Goal: Transaction & Acquisition: Download file/media

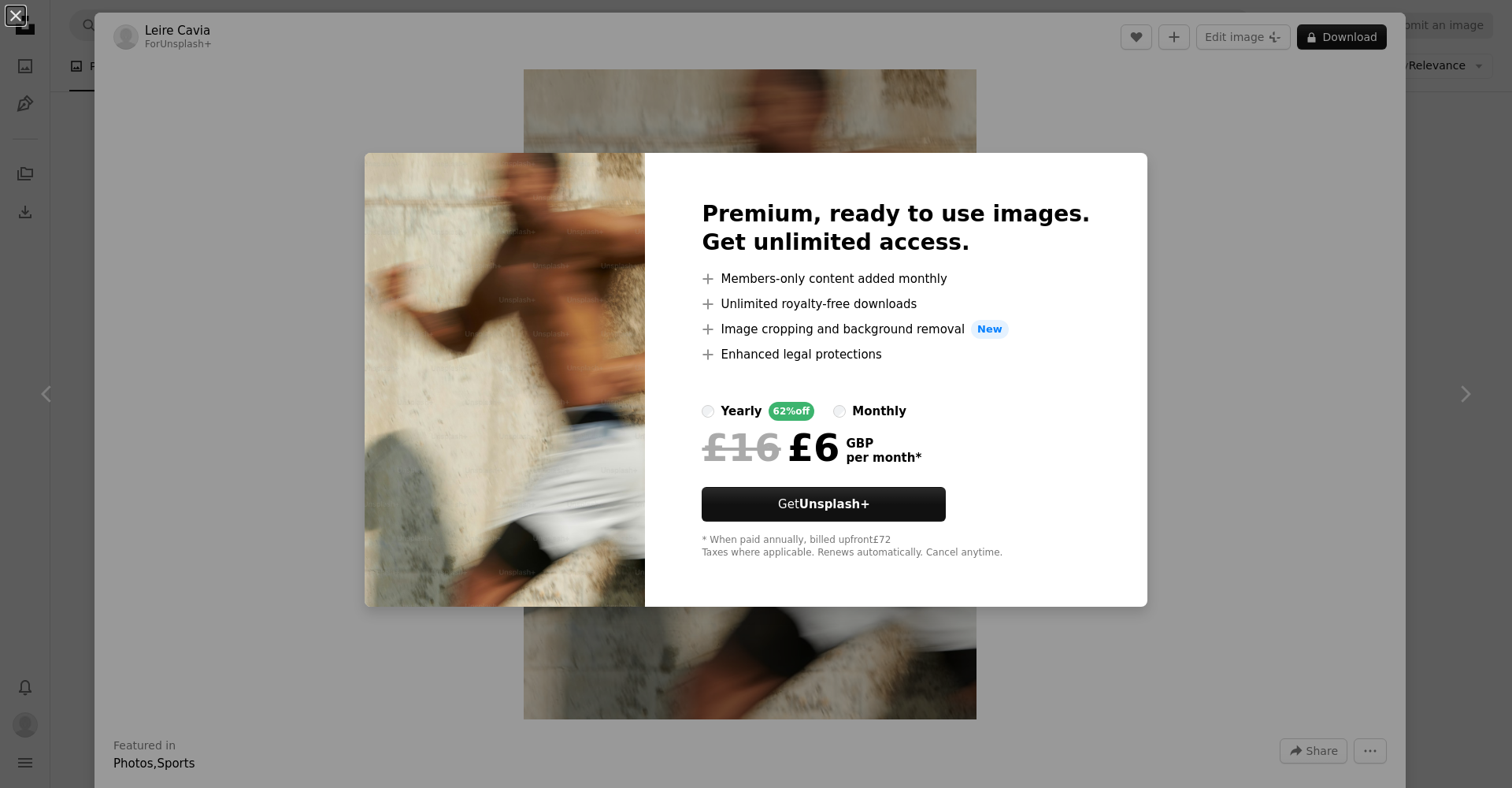
scroll to position [0, 693]
click at [1406, 185] on div "An X shape Premium, ready to use images. Get unlimited access. A plus sign Memb…" at bounding box center [756, 394] width 1512 height 788
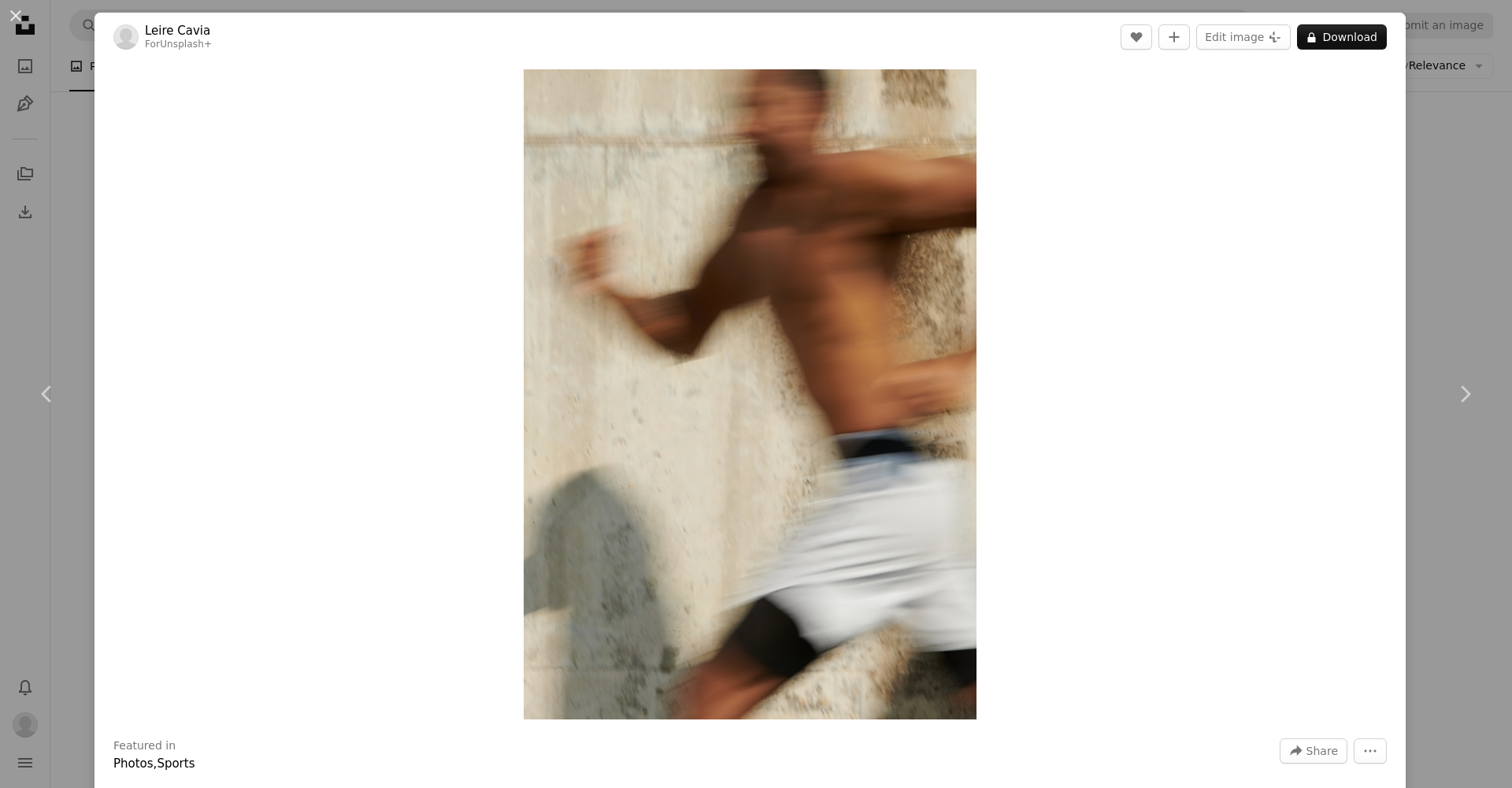
click at [1437, 136] on div "An X shape Chevron left Chevron right Leire Cavia For Unsplash+ A heart A plus …" at bounding box center [756, 394] width 1512 height 788
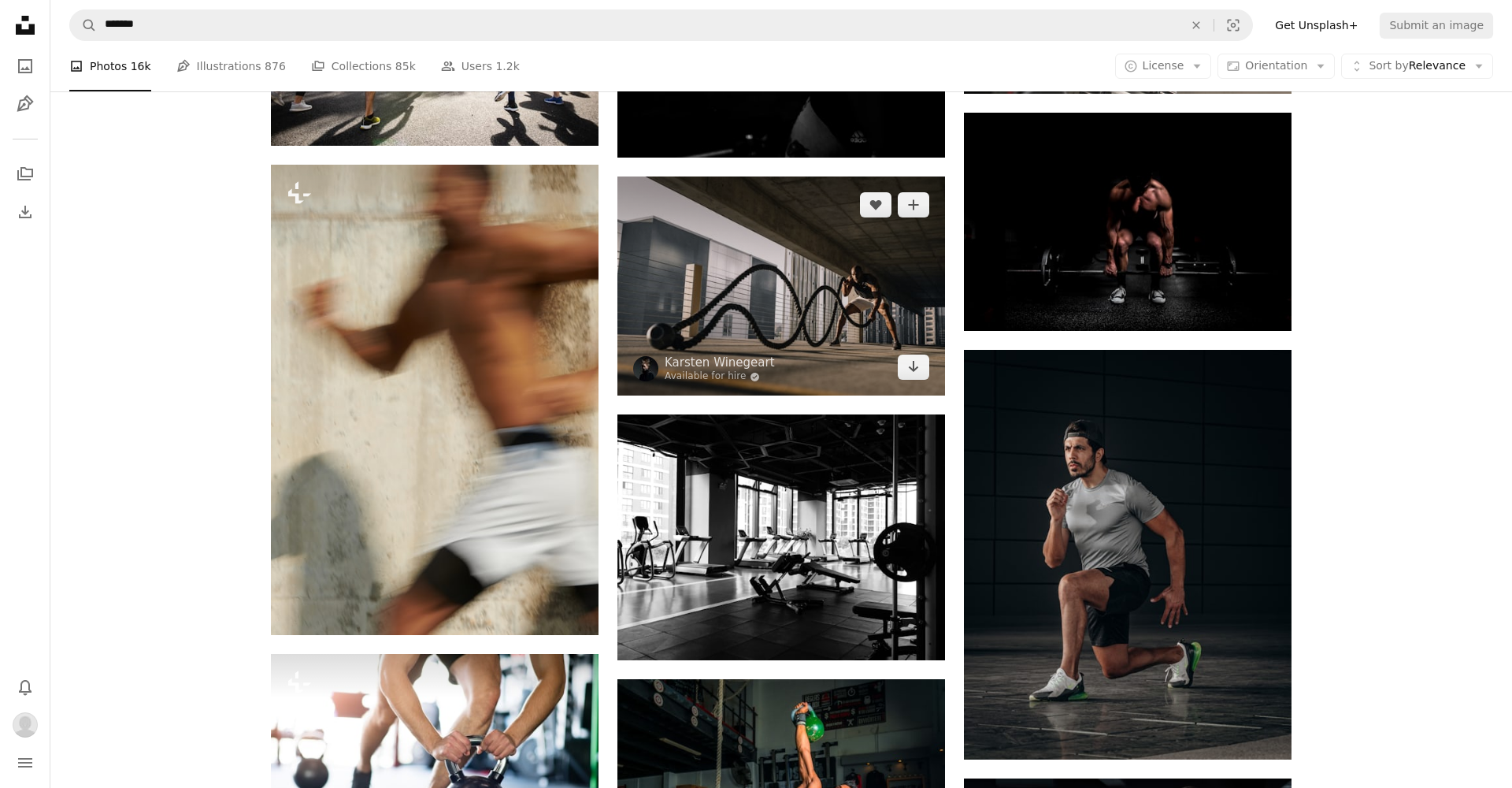
scroll to position [2470, 0]
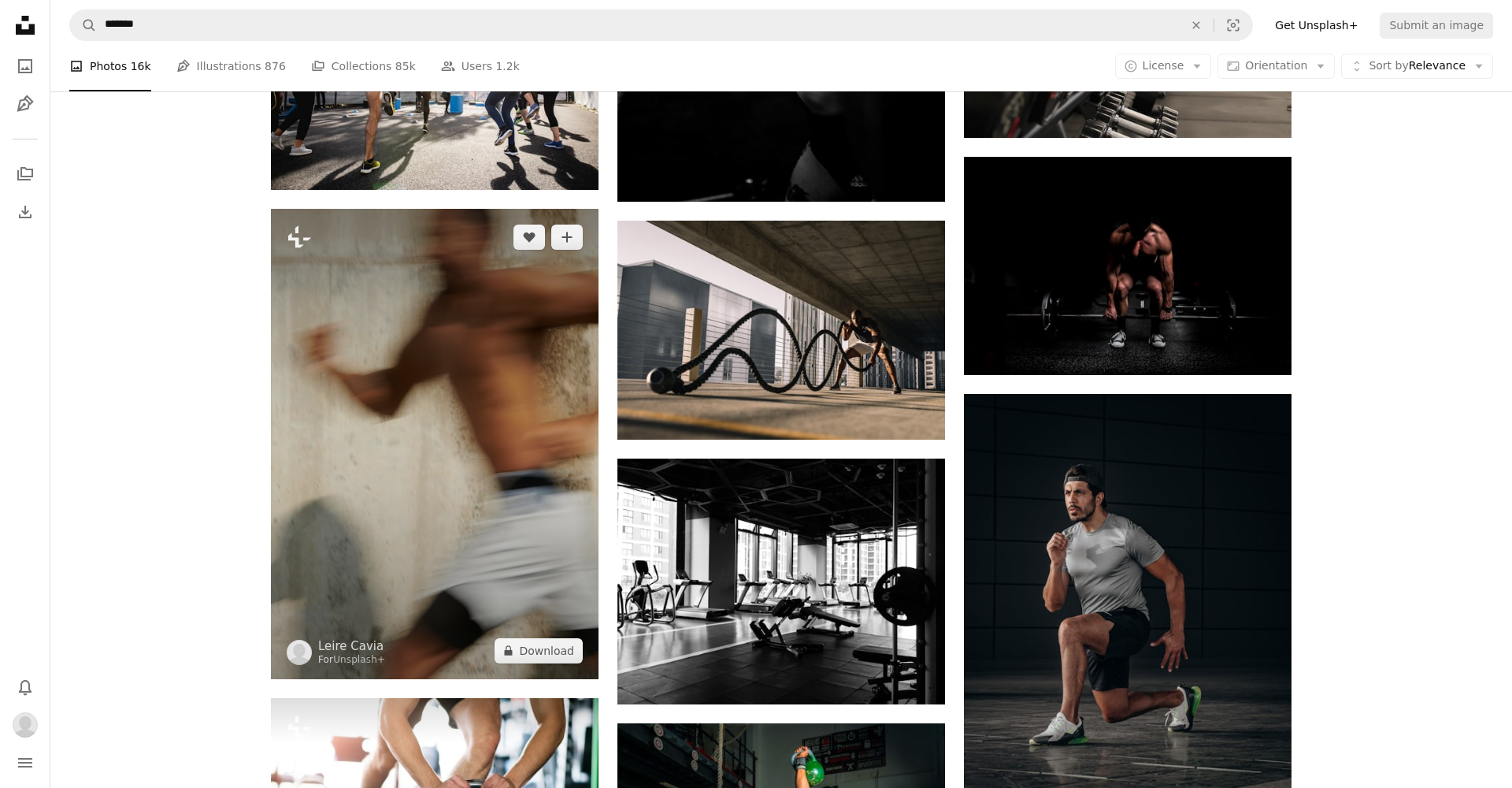
click at [383, 462] on img at bounding box center [434, 443] width 327 height 470
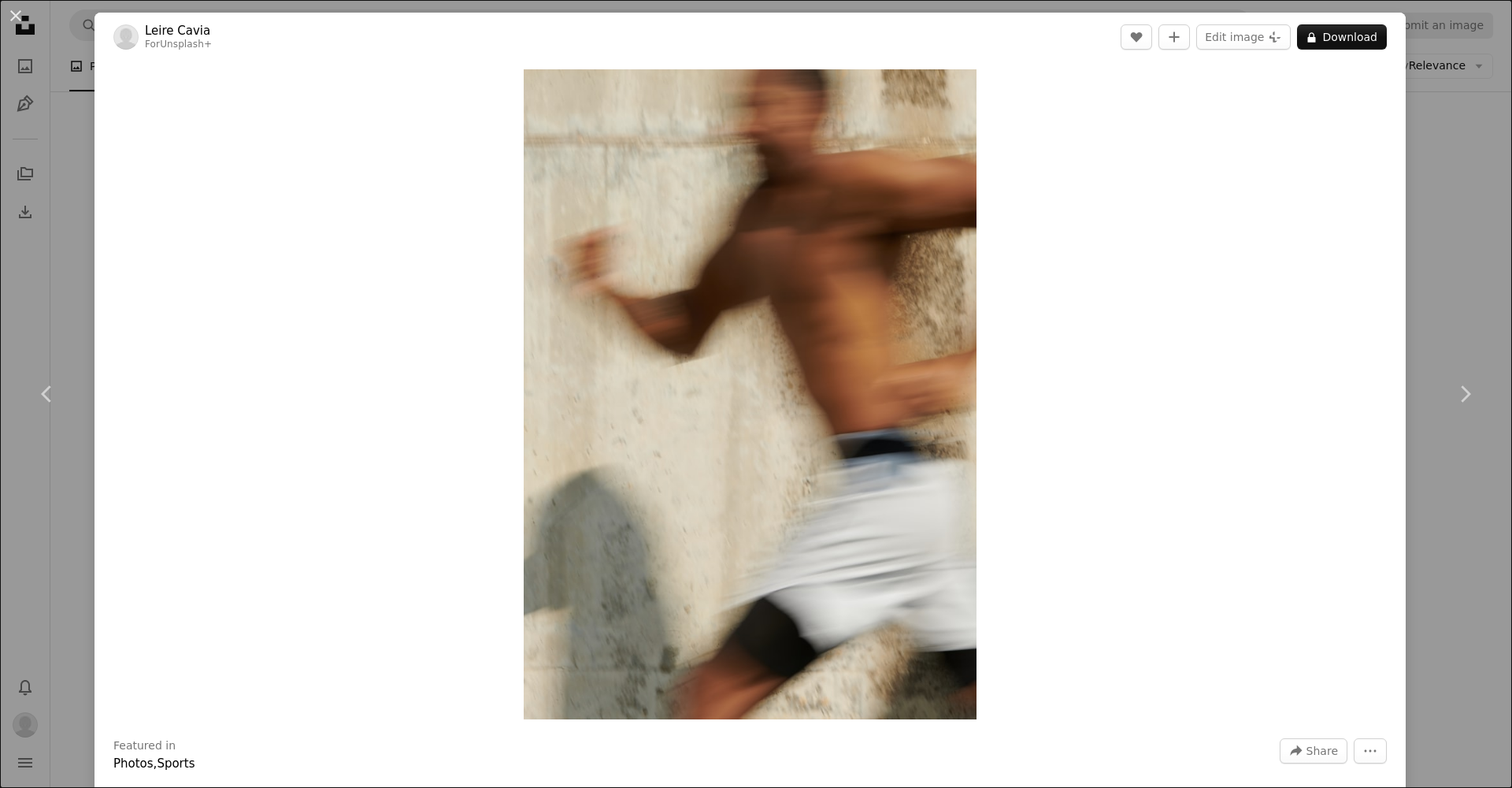
click at [1457, 243] on div "An X shape Chevron left Chevron right Leire Cavia For Unsplash+ A heart A plus …" at bounding box center [756, 394] width 1512 height 788
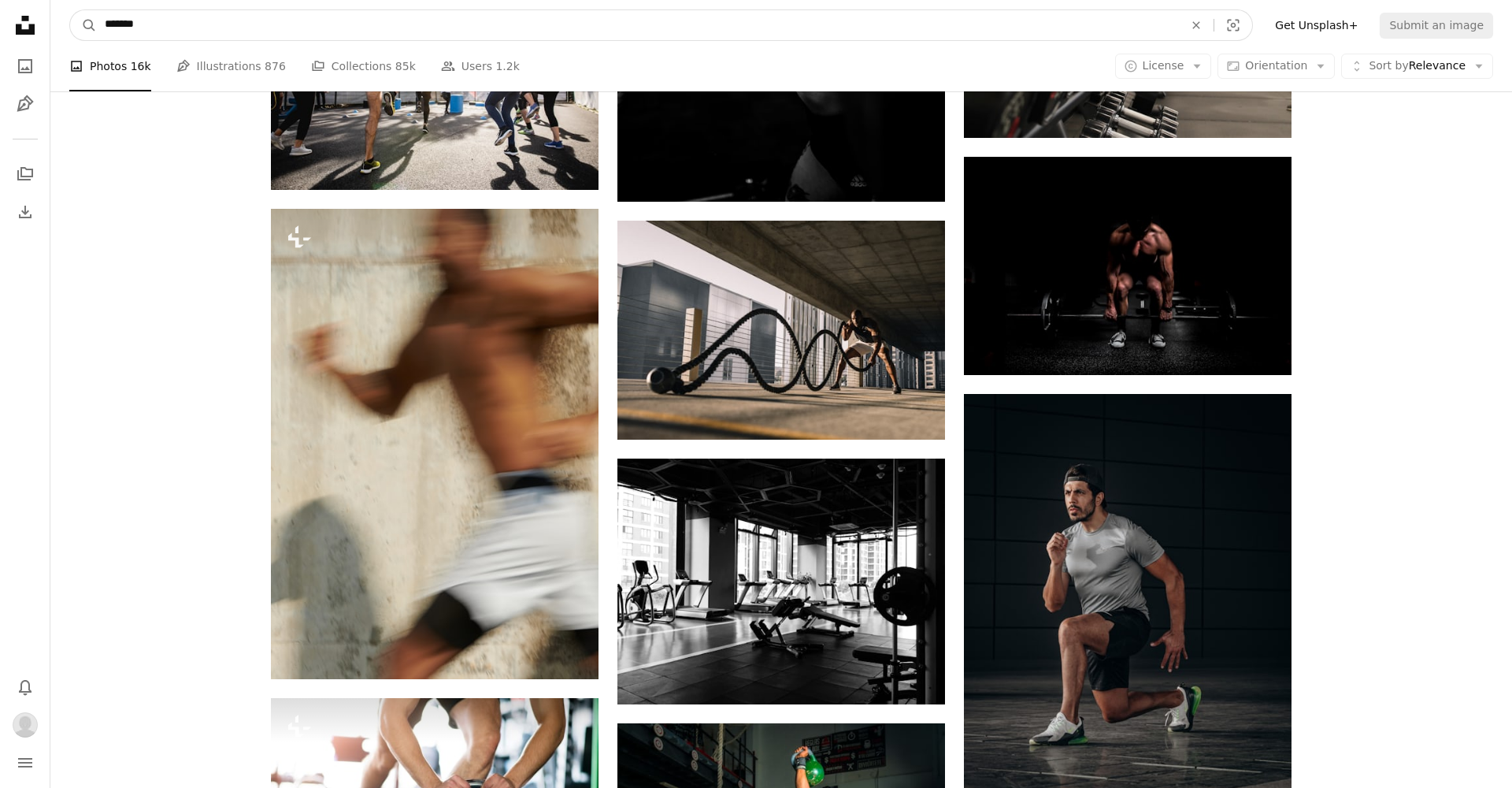
click at [171, 31] on input "*******" at bounding box center [637, 25] width 1082 height 30
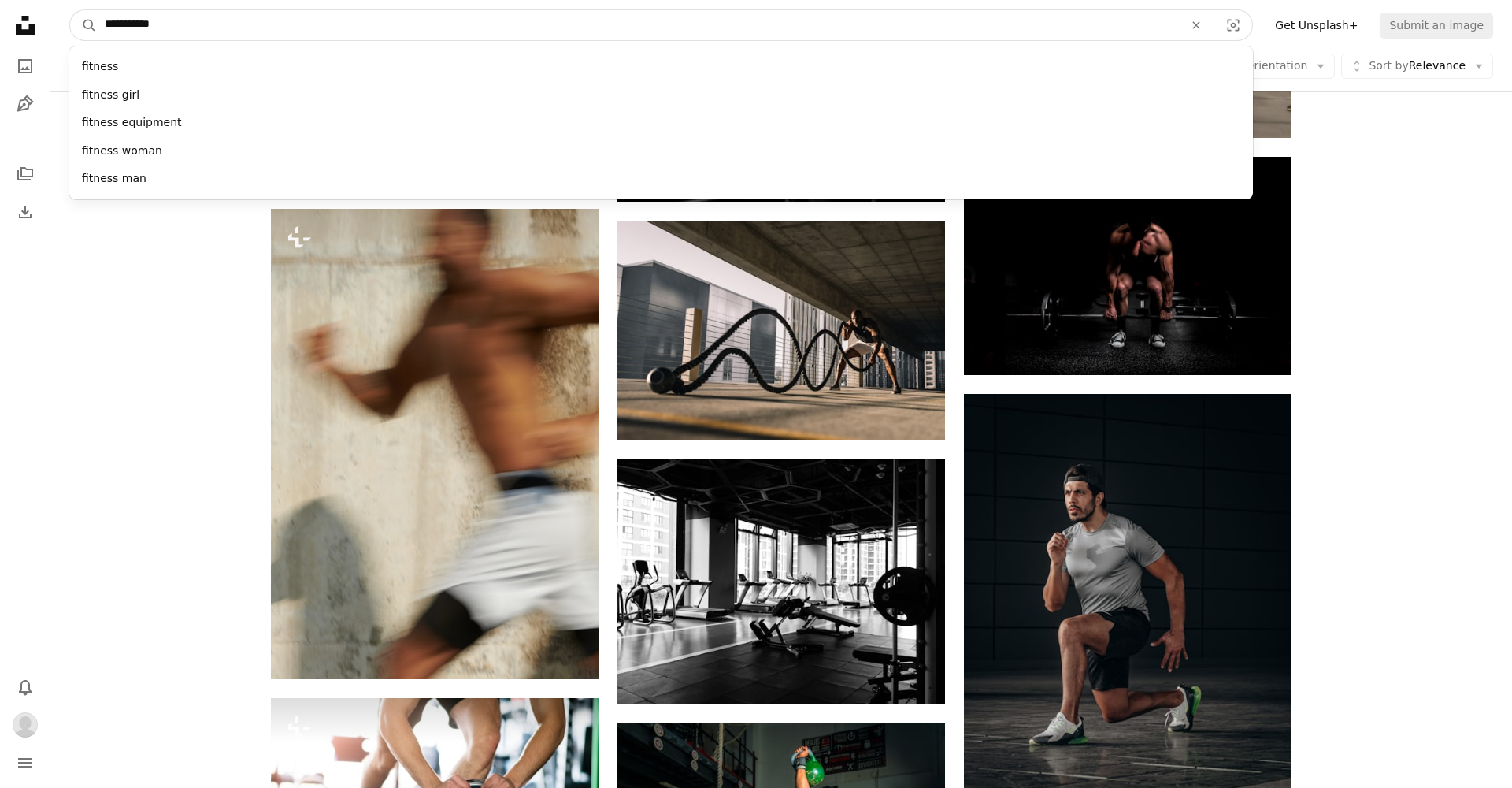
type input "**********"
click at [83, 25] on button "A magnifying glass" at bounding box center [83, 25] width 27 height 30
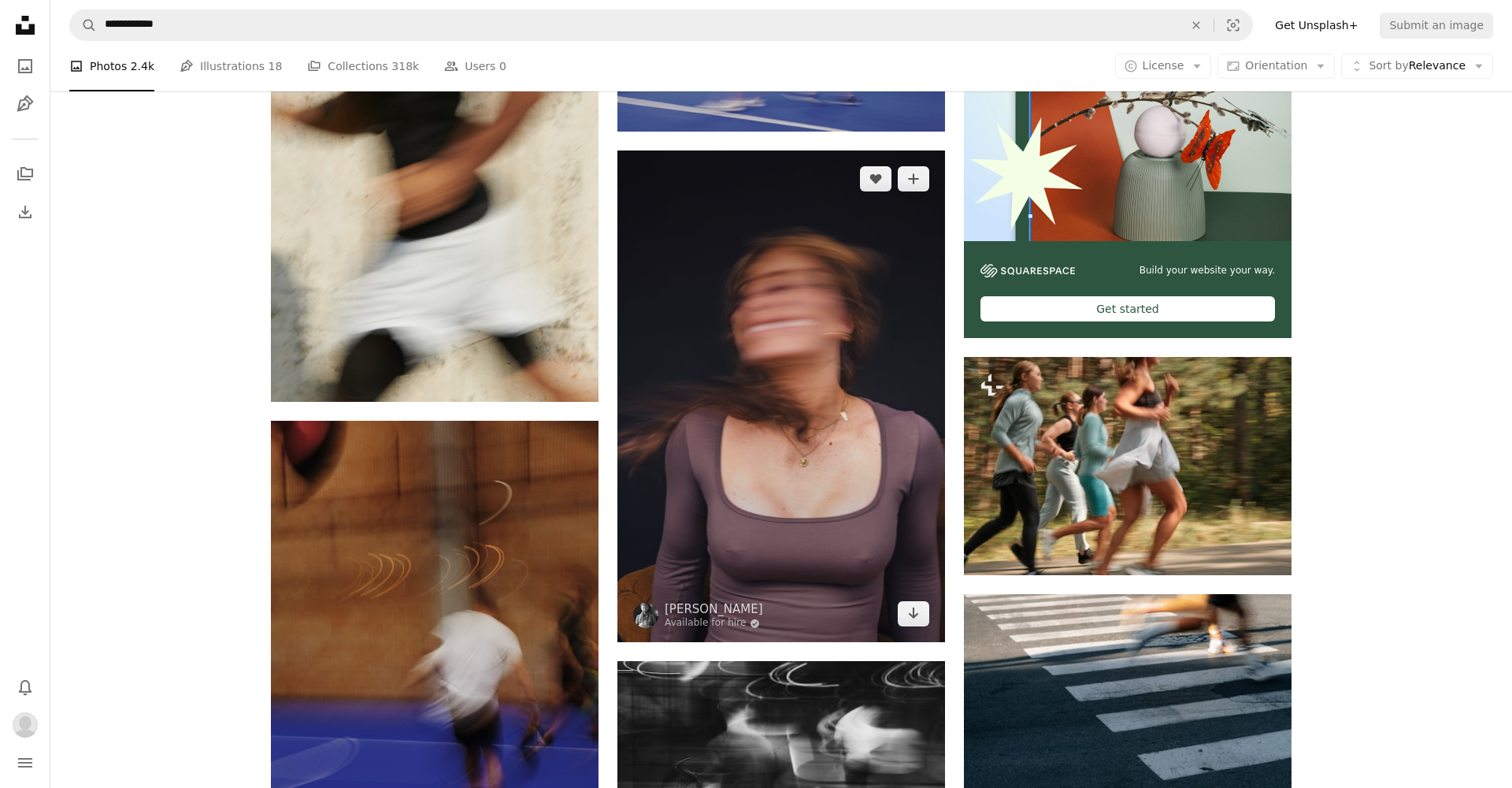
scroll to position [810, 0]
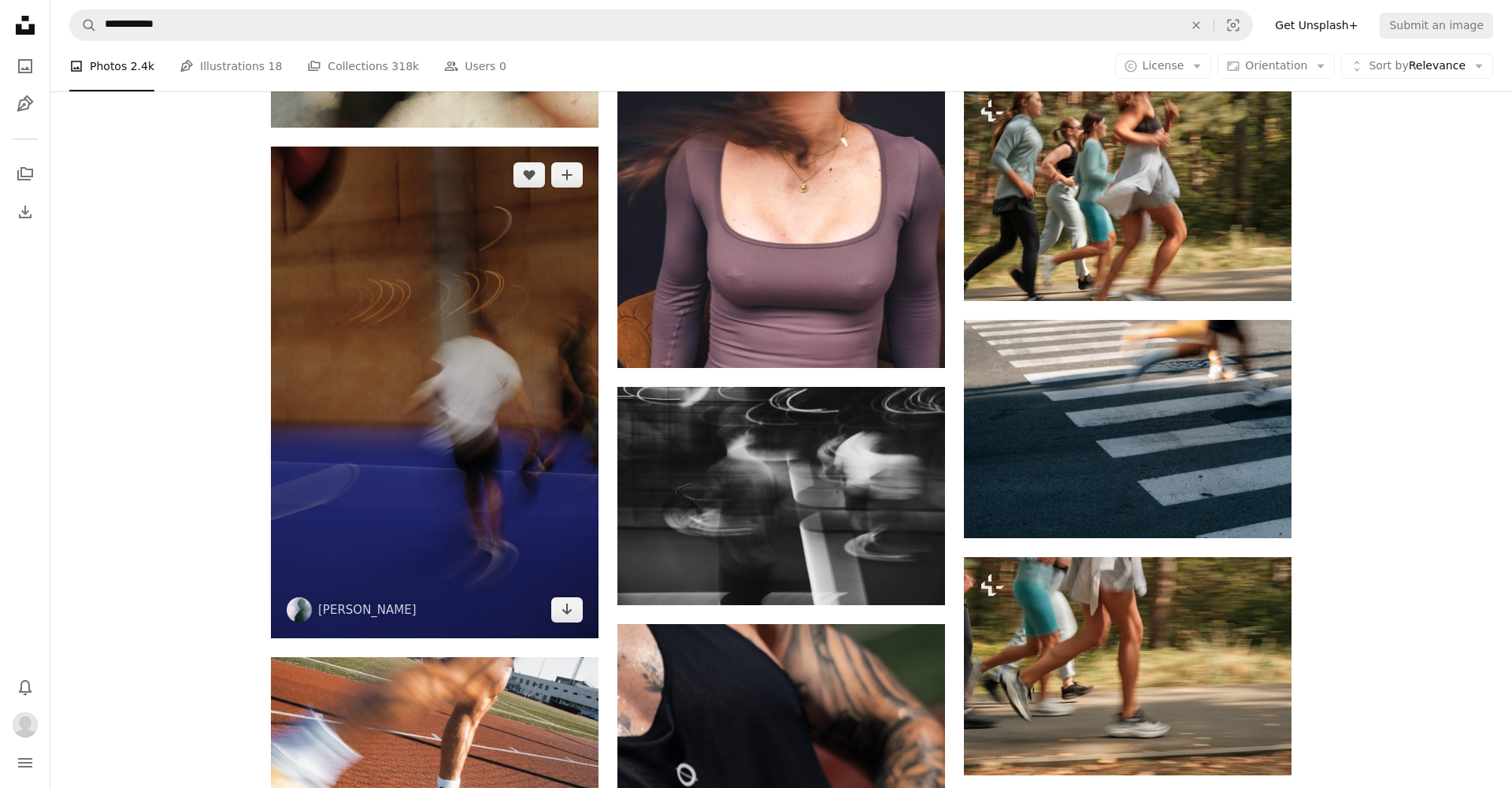
click at [537, 510] on img at bounding box center [434, 393] width 327 height 492
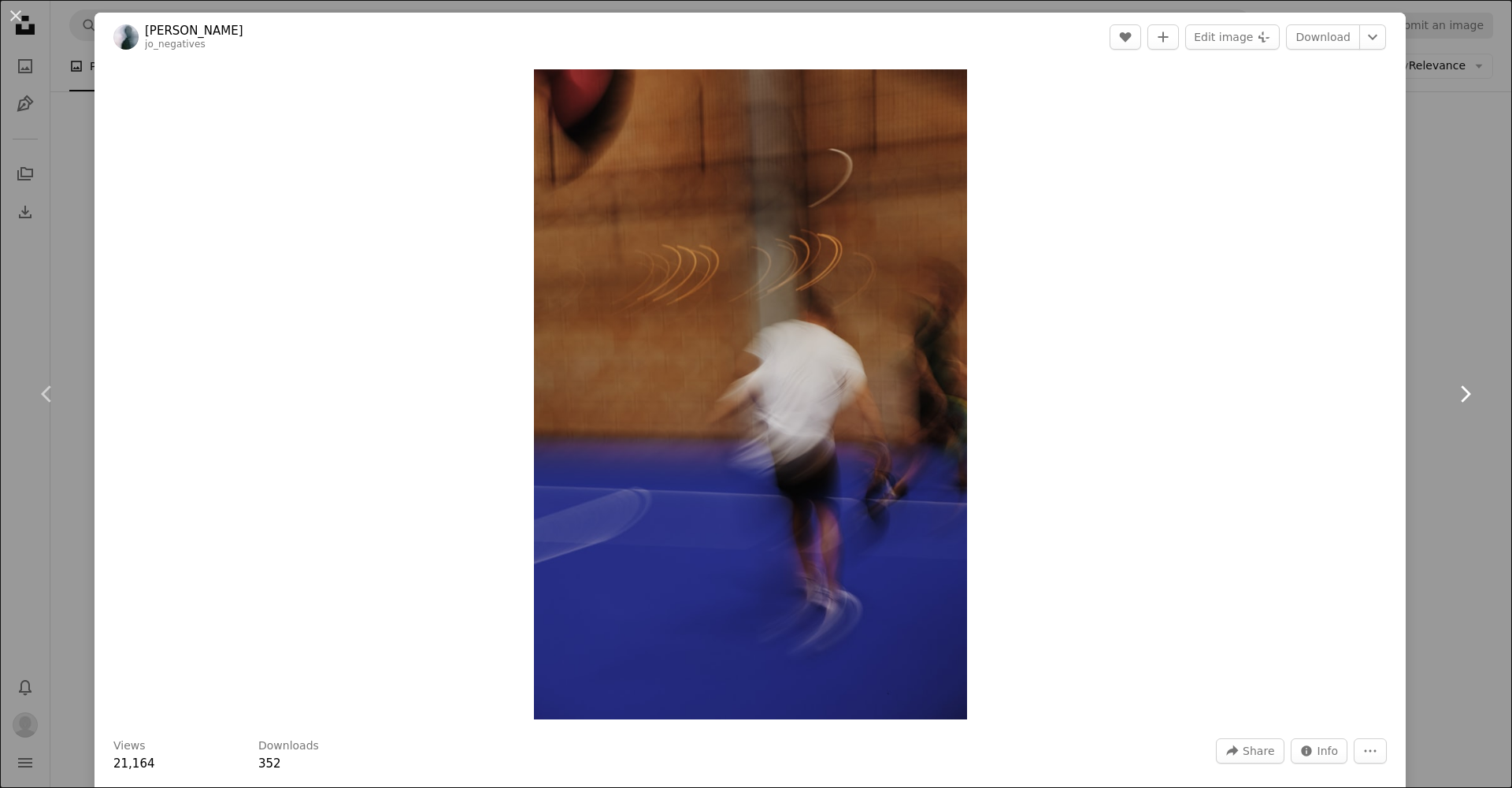
click at [1488, 348] on link "Chevron right" at bounding box center [1465, 394] width 95 height 151
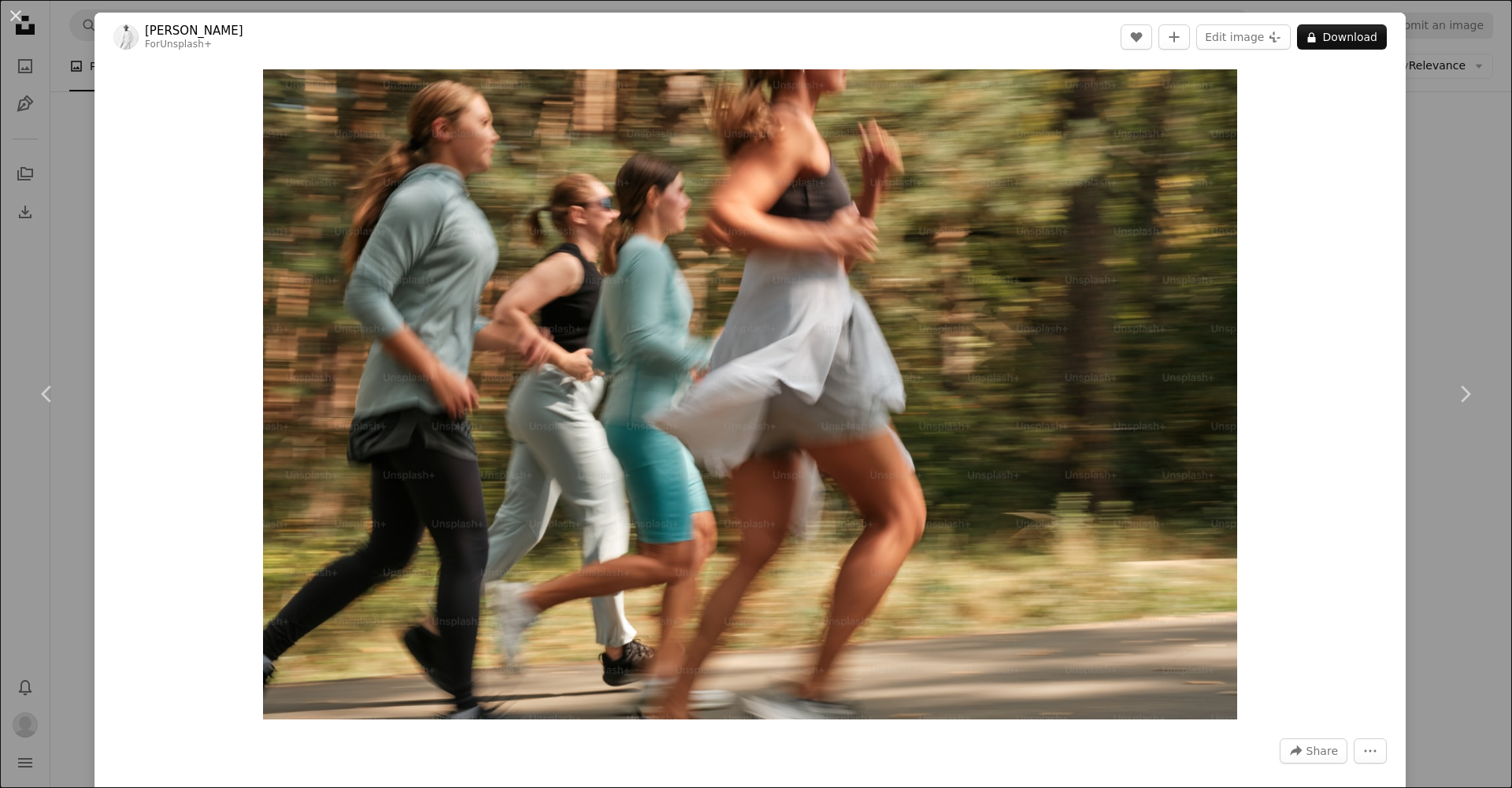
click at [1481, 248] on div "An X shape Chevron left Chevron right [PERSON_NAME] For Unsplash+ A heart A plu…" at bounding box center [756, 394] width 1512 height 788
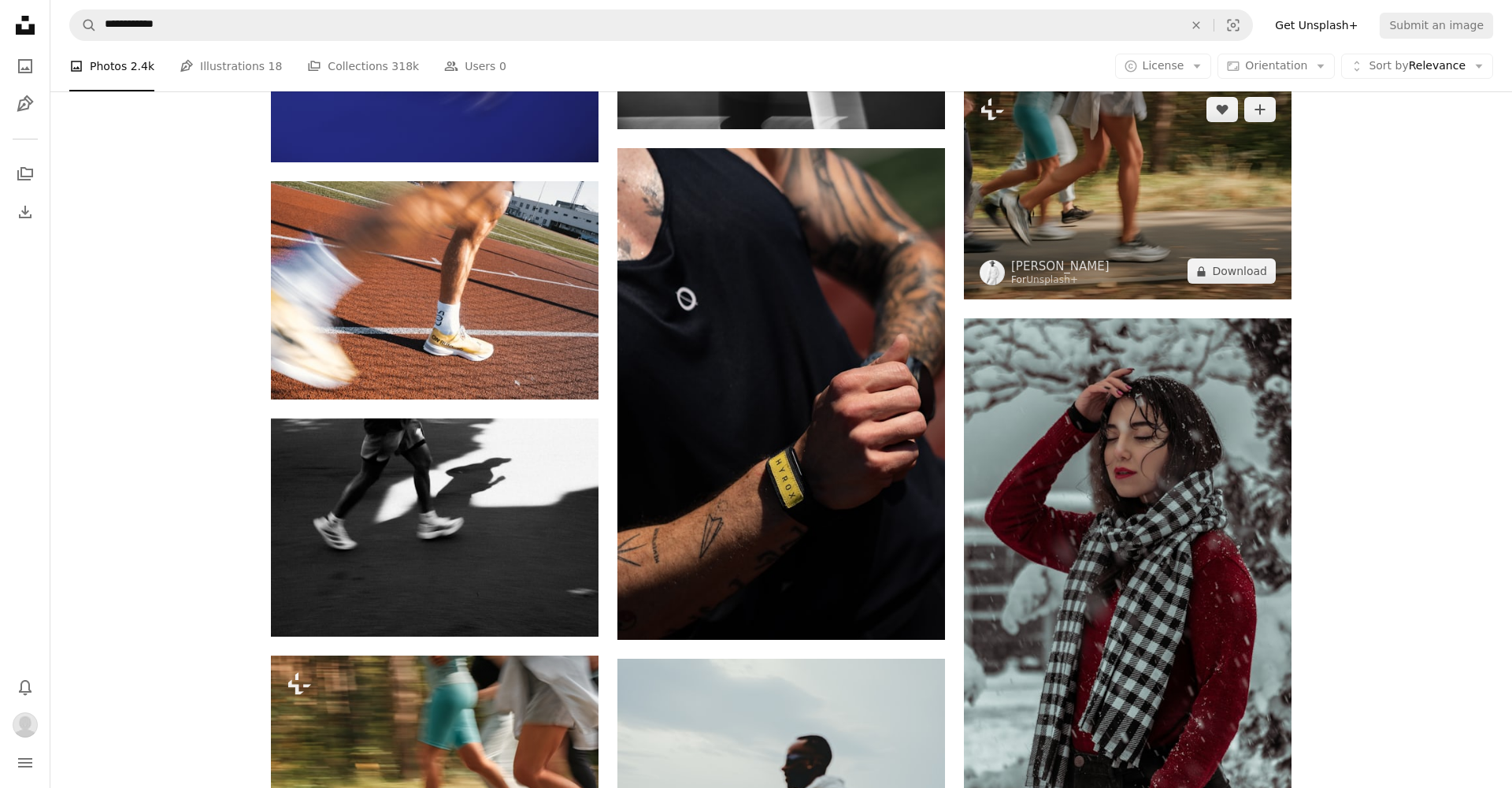
scroll to position [1280, 0]
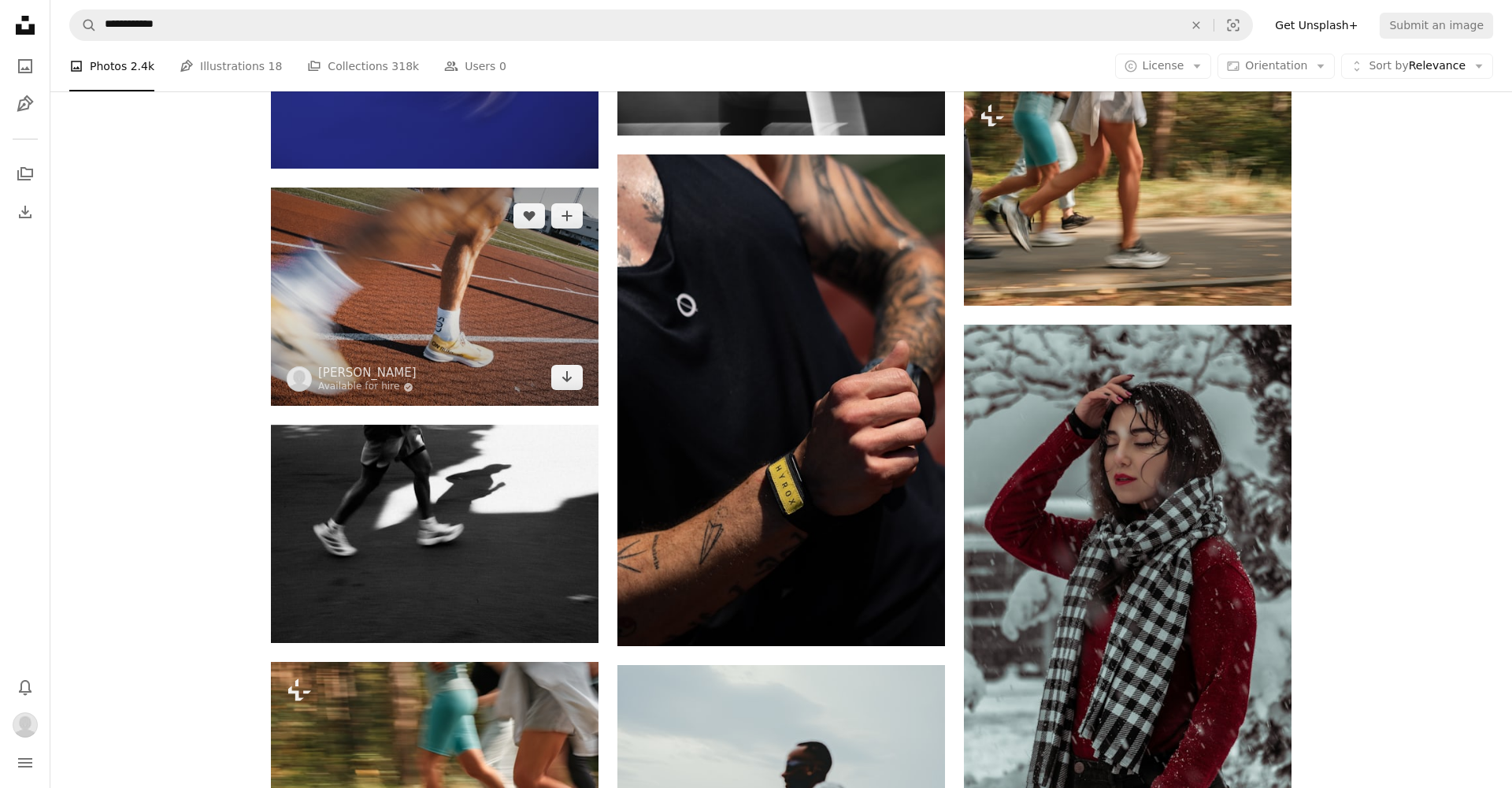
click at [512, 286] on img at bounding box center [434, 297] width 327 height 218
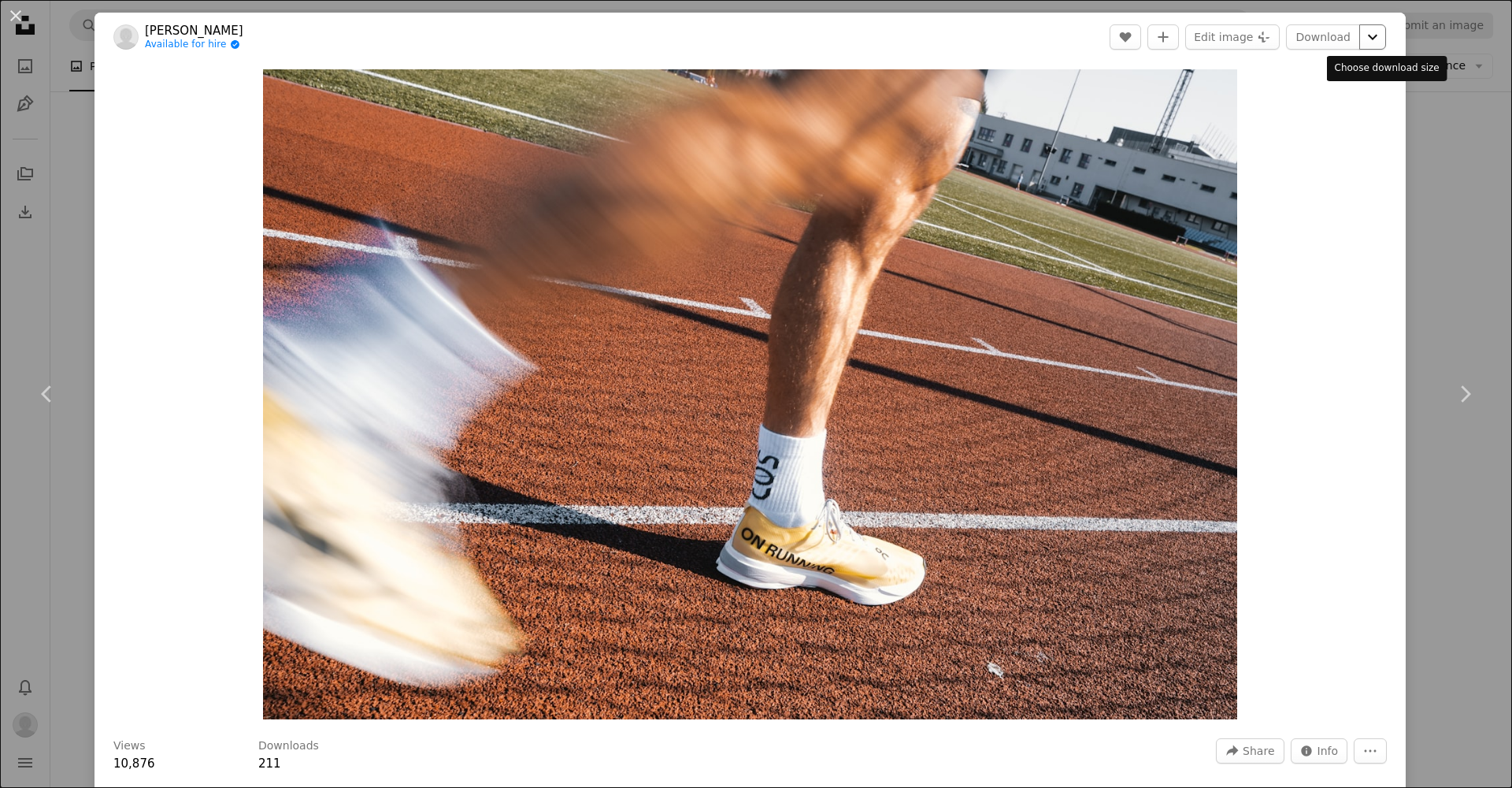
click at [1383, 41] on icon "Chevron down" at bounding box center [1373, 37] width 25 height 19
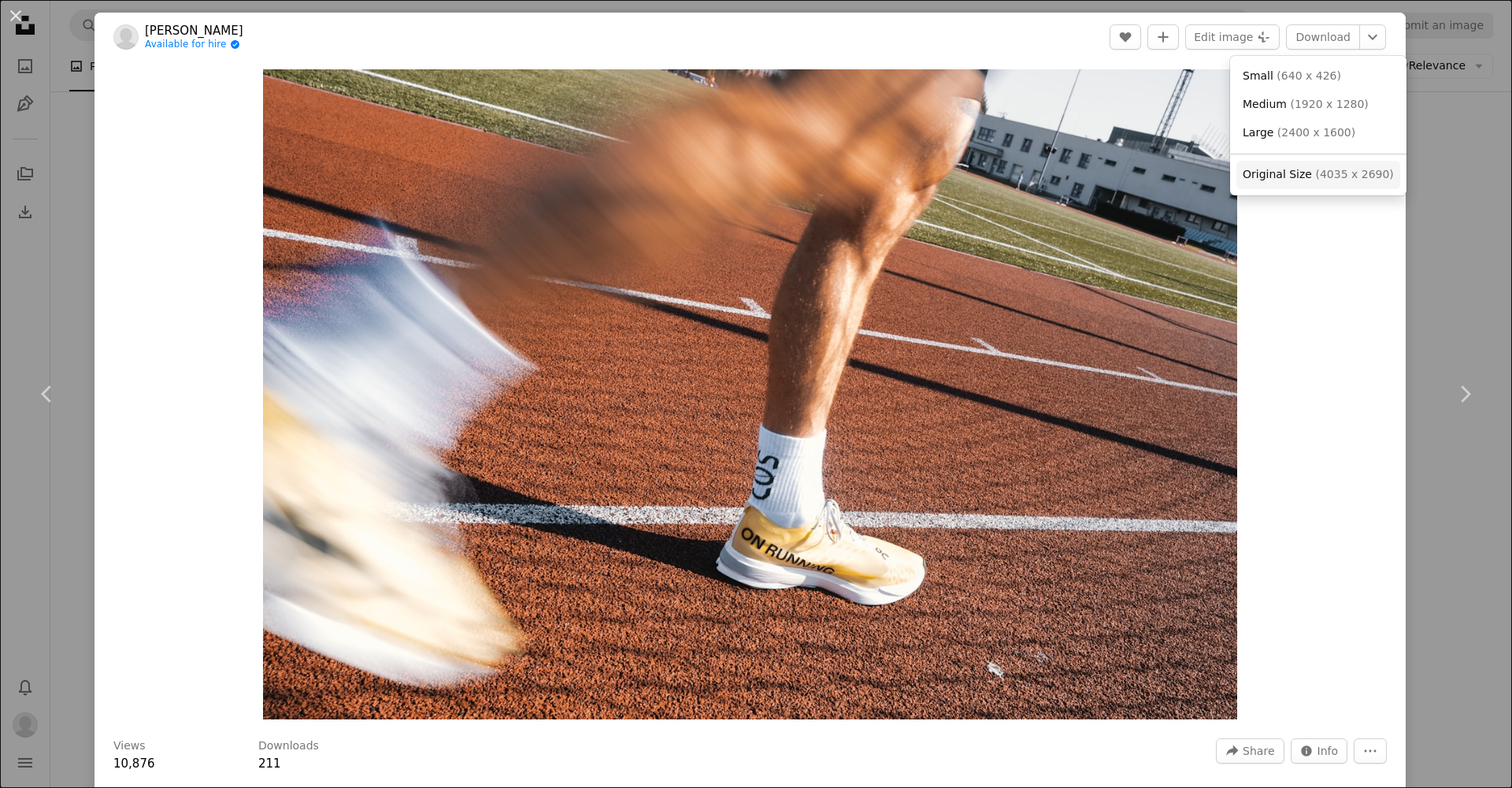
click at [1303, 177] on span "Original Size" at bounding box center [1278, 173] width 69 height 12
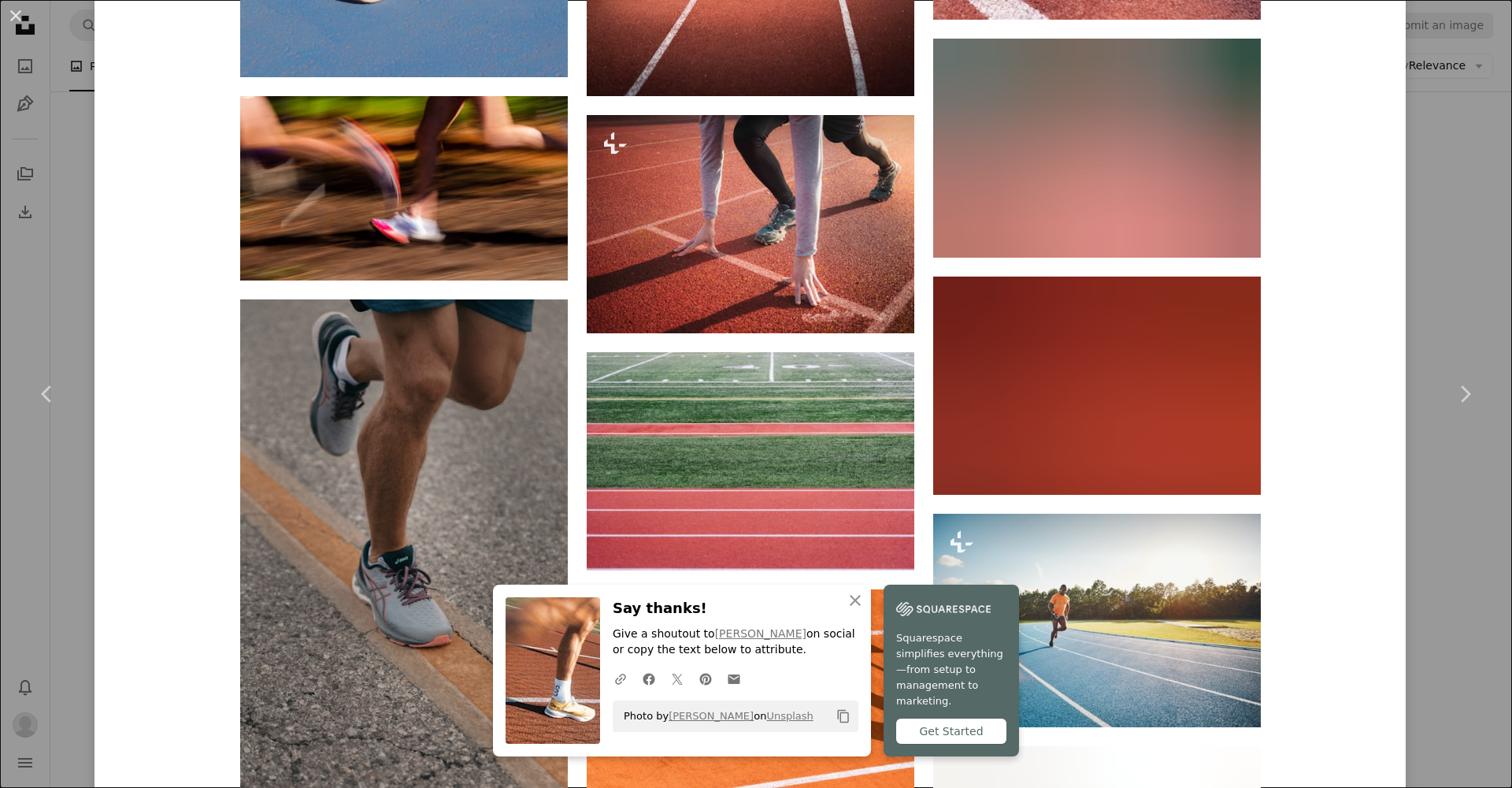
scroll to position [3847, 0]
